Goal: Transaction & Acquisition: Purchase product/service

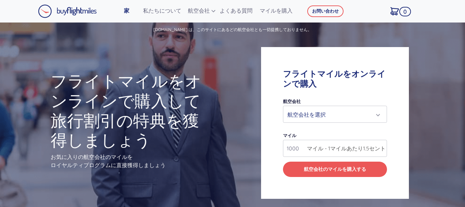
click at [279, 11] on font "マイルを購入" at bounding box center [275, 10] width 33 height 7
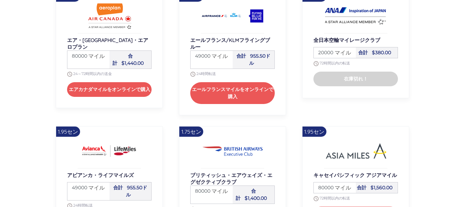
scroll to position [538, 0]
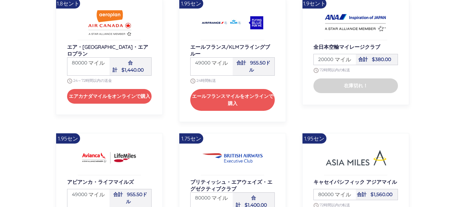
click at [99, 71] on div "マイルズ 80000 マイル" at bounding box center [88, 67] width 42 height 18
click at [93, 66] on div "マイルズ 80000 マイル" at bounding box center [88, 67] width 42 height 18
click at [105, 59] on font "マイル" at bounding box center [96, 62] width 16 height 7
click at [103, 59] on font "マイル" at bounding box center [96, 62] width 16 height 7
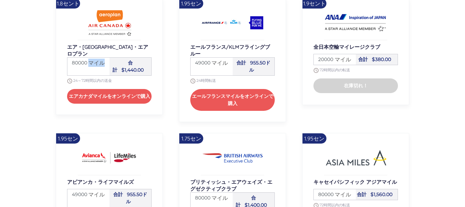
click at [103, 60] on font "マイル" at bounding box center [96, 62] width 16 height 7
click at [88, 62] on span "マイル" at bounding box center [95, 63] width 20 height 8
click at [87, 59] on span "マイル" at bounding box center [95, 63] width 20 height 8
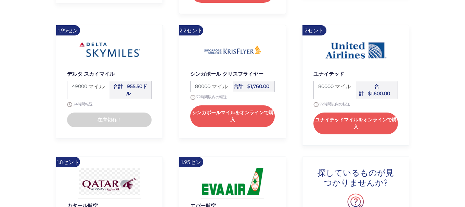
scroll to position [845, 0]
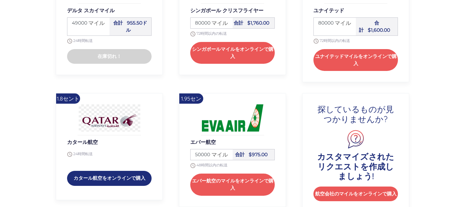
click at [120, 175] on font "カタール航空をオンラインで購入" at bounding box center [109, 178] width 72 height 6
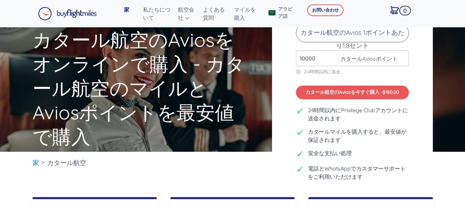
click at [343, 60] on font "カタールAviosポイント" at bounding box center [368, 58] width 57 height 7
click at [322, 58] on input "10000" at bounding box center [352, 59] width 113 height 16
type input "1"
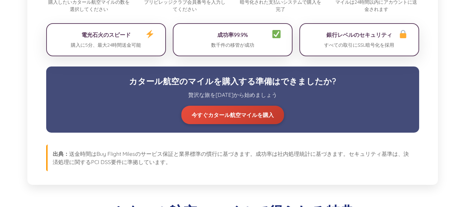
scroll to position [547, 0]
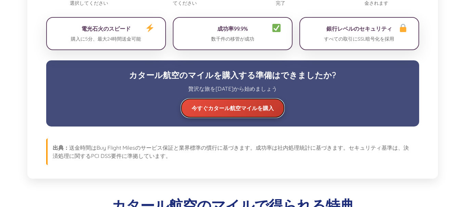
click at [269, 112] on font "今すぐカタール航空マイルを購入" at bounding box center [232, 108] width 82 height 7
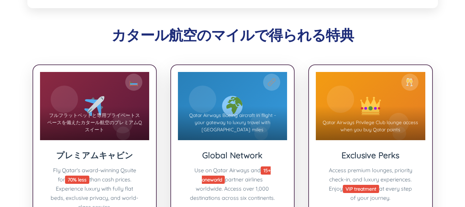
scroll to position [855, 0]
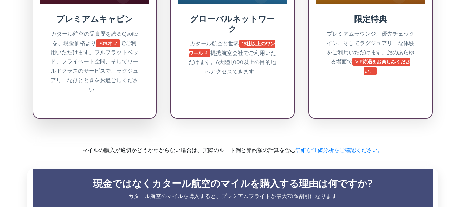
drag, startPoint x: 415, startPoint y: 0, endPoint x: 66, endPoint y: 3, distance: 349.3
click at [69, 12] on div "プレミアムキャビン カタール航空の受賞歴を誇るQsuiteを、現金価格より 70%オフ でご利用いただけます。フルフラットベッド、プライベート空間、そしてワー…" at bounding box center [94, 58] width 109 height 108
